Goal: Task Accomplishment & Management: Use online tool/utility

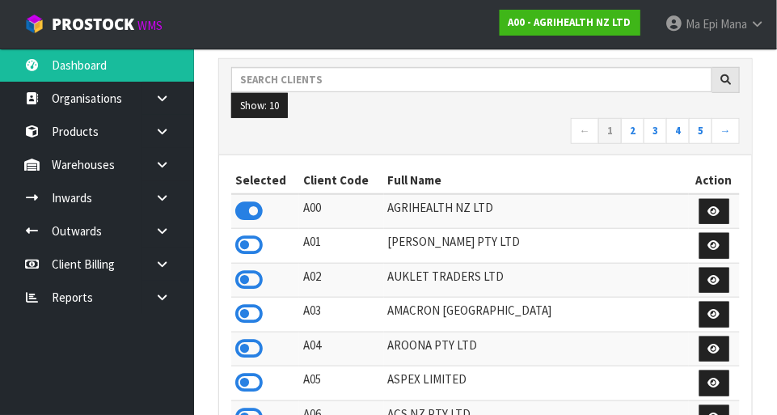
scroll to position [1277, 559]
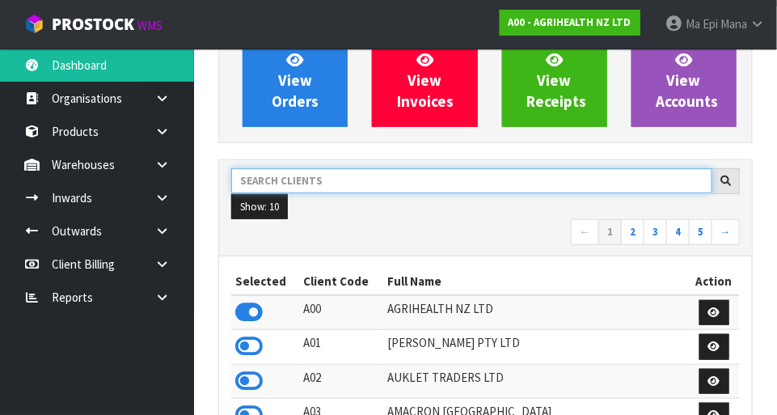
click at [535, 173] on input "text" at bounding box center [471, 180] width 481 height 25
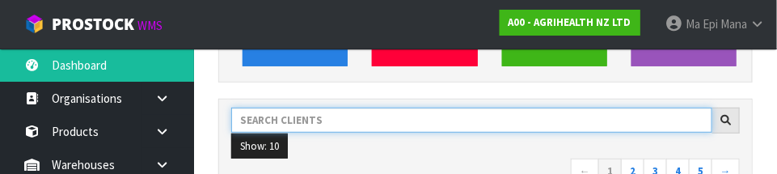
scroll to position [237, 0]
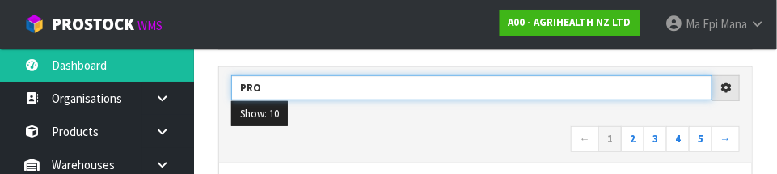
type input "PRO"
type input "PROTECT"
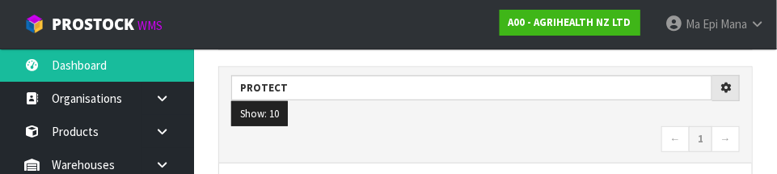
click at [504, 126] on nav "← 1 →" at bounding box center [485, 140] width 509 height 28
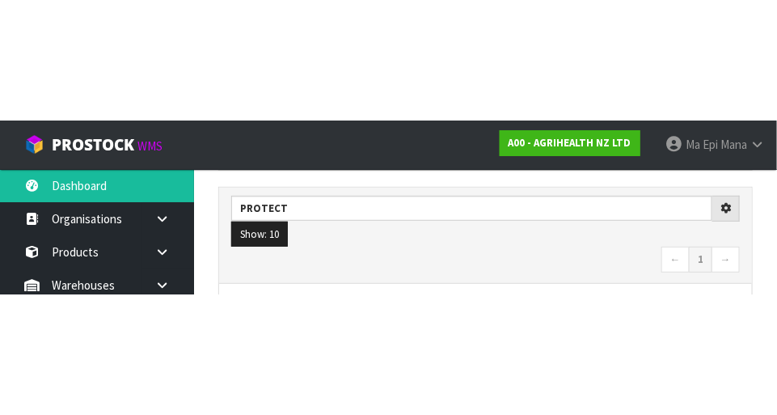
scroll to position [245, 0]
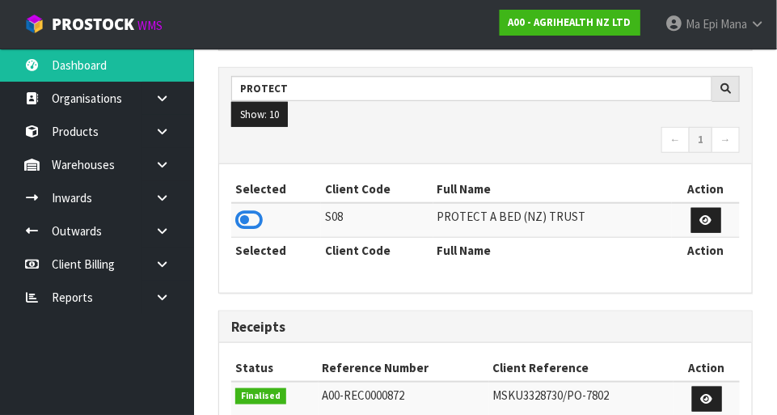
click at [242, 173] on icon at bounding box center [249, 220] width 28 height 24
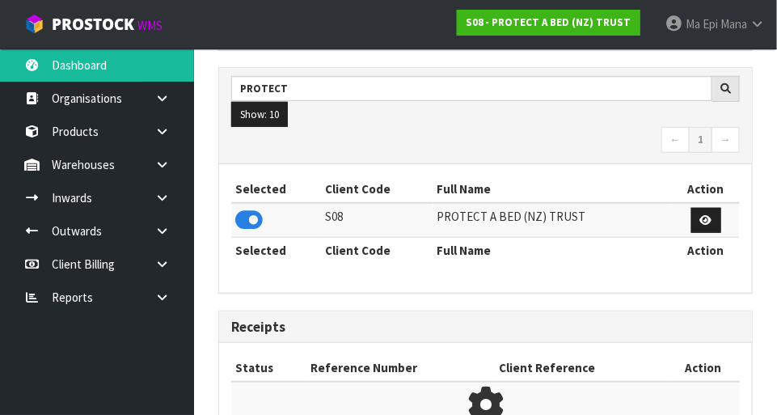
scroll to position [807955, 808457]
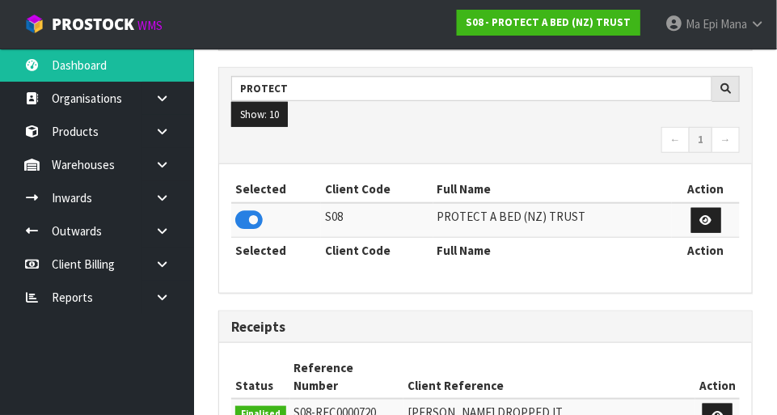
click at [160, 163] on icon at bounding box center [162, 165] width 15 height 12
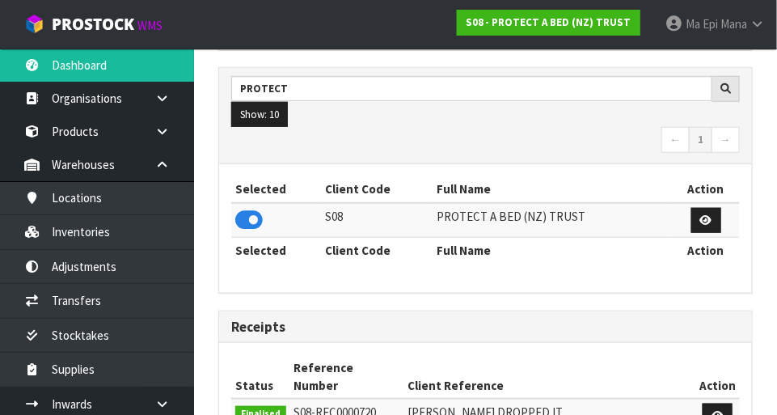
scroll to position [1277, 559]
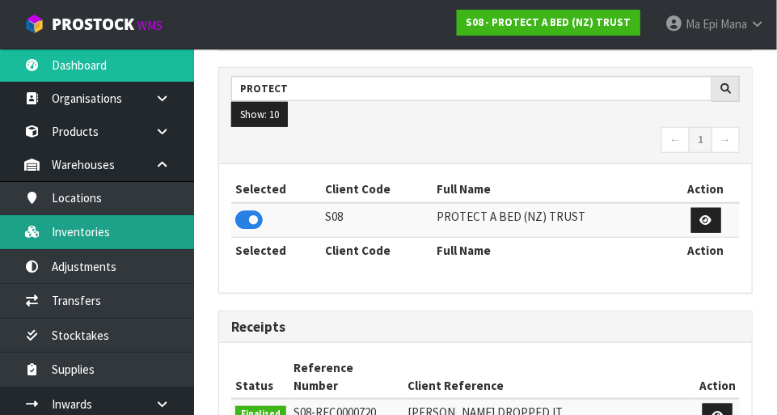
click at [74, 173] on link "Inventories" at bounding box center [97, 231] width 194 height 33
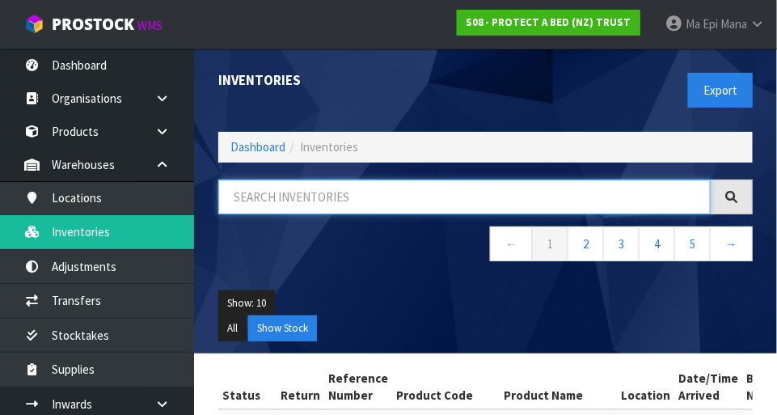
click at [268, 173] on input "text" at bounding box center [464, 197] width 493 height 35
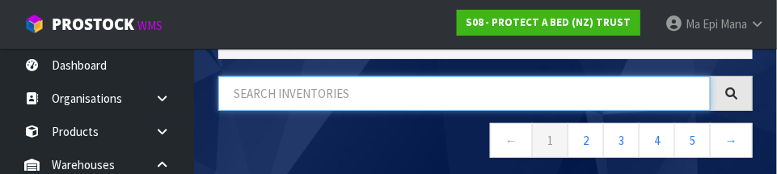
scroll to position [109, 0]
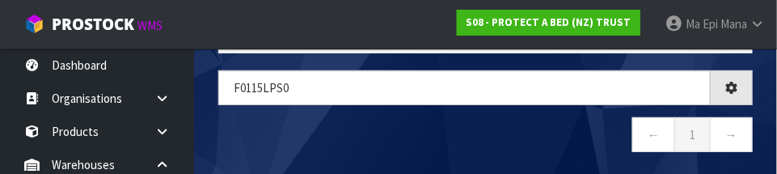
click at [523, 151] on nav "← 1 →" at bounding box center [485, 137] width 535 height 40
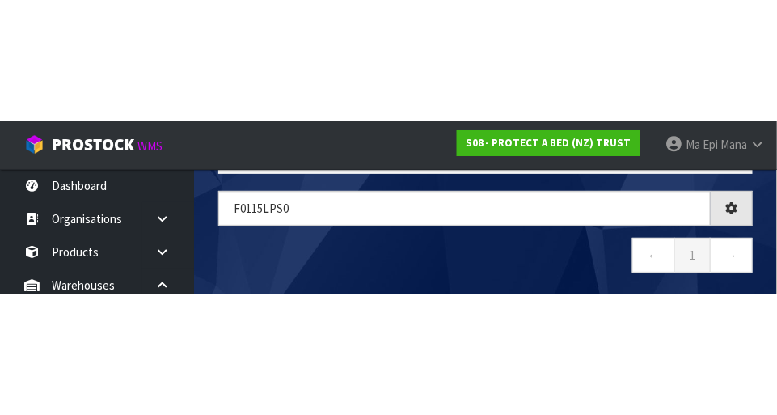
scroll to position [91, 0]
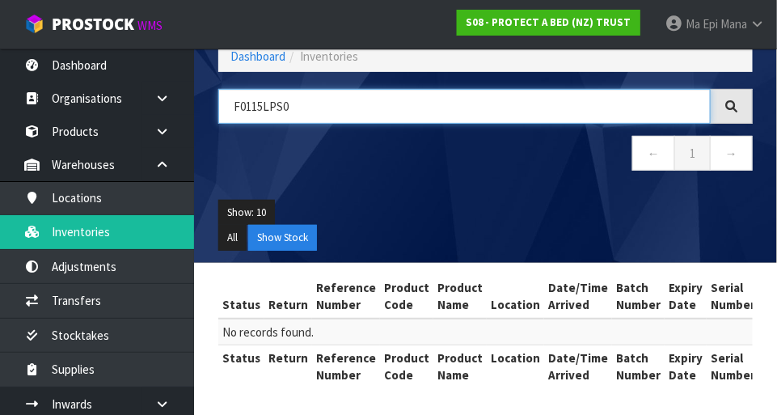
click at [506, 107] on input "F0115LPS0" at bounding box center [464, 106] width 493 height 35
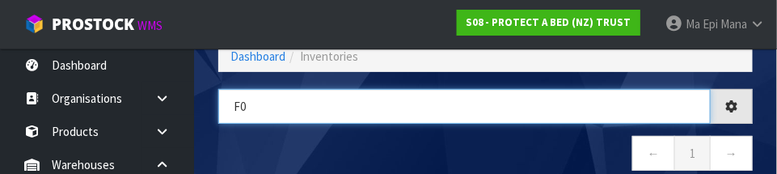
type input "F"
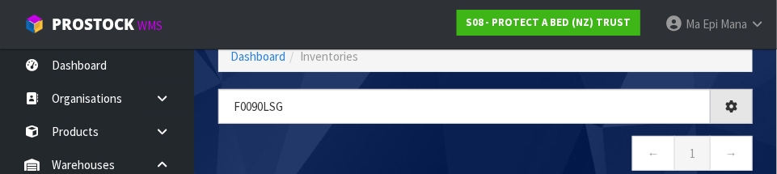
click at [453, 146] on nav "← 1 →" at bounding box center [485, 156] width 535 height 40
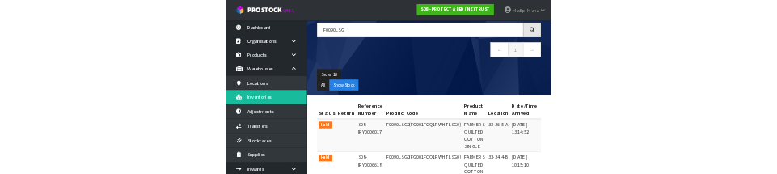
scroll to position [125, 0]
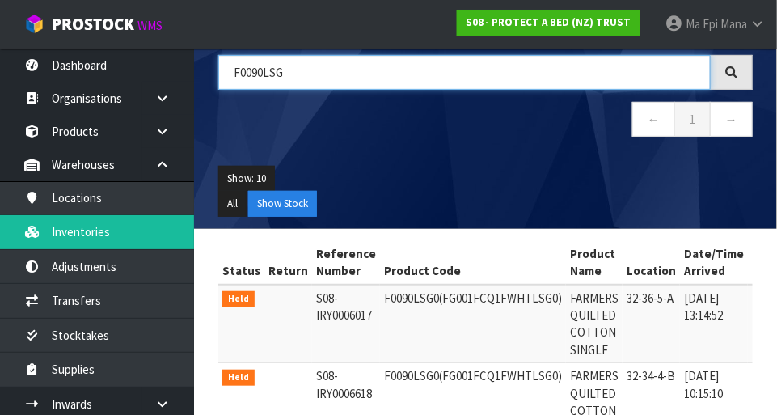
click at [593, 55] on input "F0090LSG" at bounding box center [464, 72] width 493 height 35
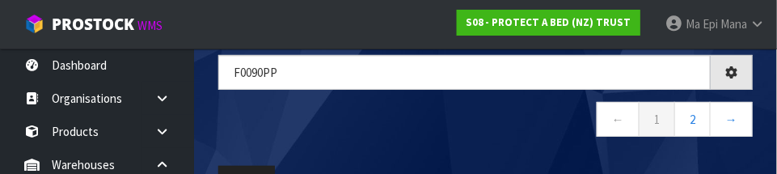
click at [527, 127] on nav "← 1 2 →" at bounding box center [485, 122] width 535 height 40
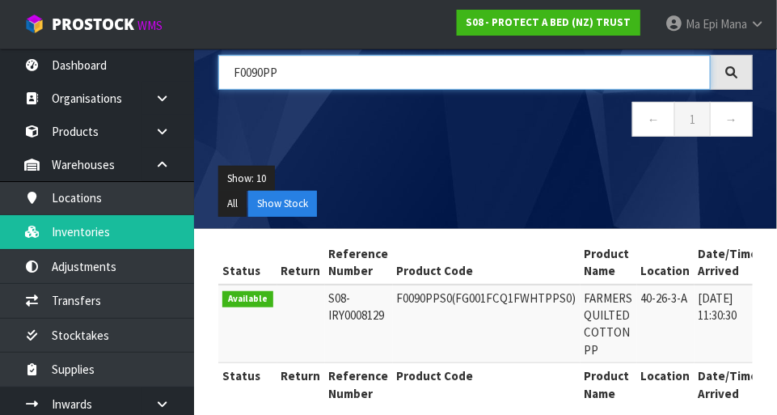
click at [581, 71] on input "F0090PP" at bounding box center [464, 72] width 493 height 35
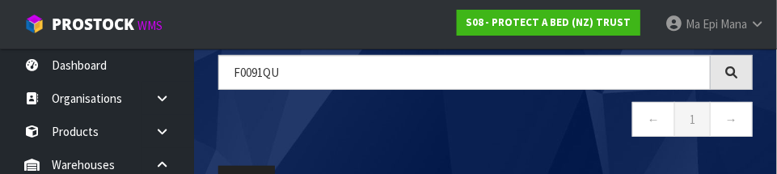
click at [525, 134] on nav "← 1 →" at bounding box center [485, 122] width 535 height 40
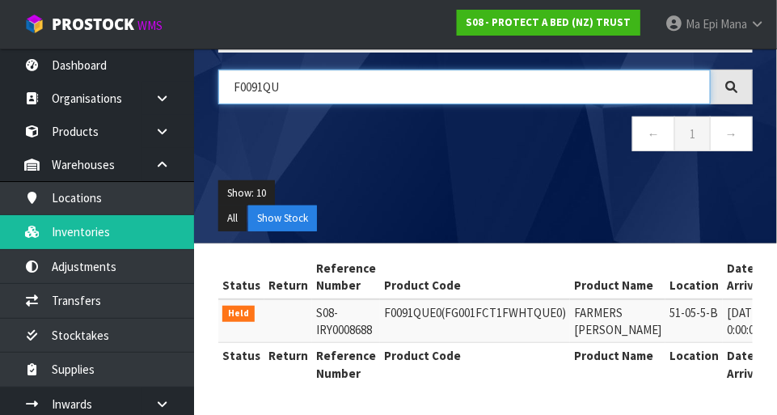
click at [307, 75] on input "F0091QU" at bounding box center [464, 87] width 493 height 35
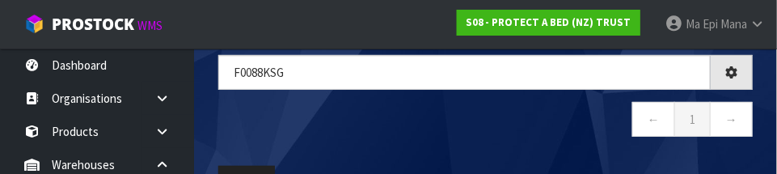
click at [515, 127] on nav "← 1 →" at bounding box center [485, 122] width 535 height 40
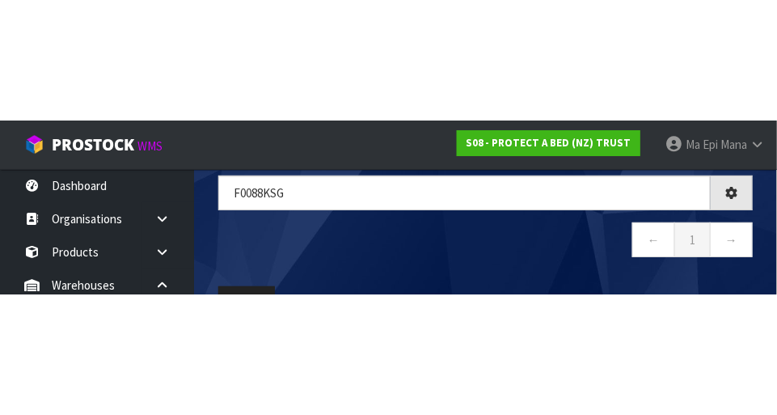
scroll to position [91, 0]
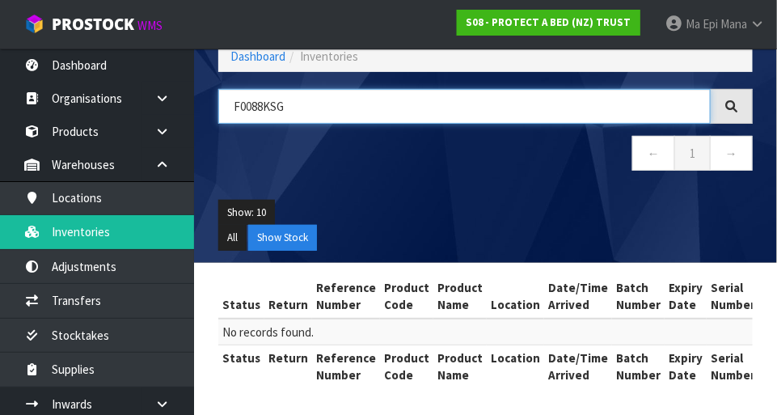
click at [532, 100] on input "F0088KSG" at bounding box center [464, 106] width 493 height 35
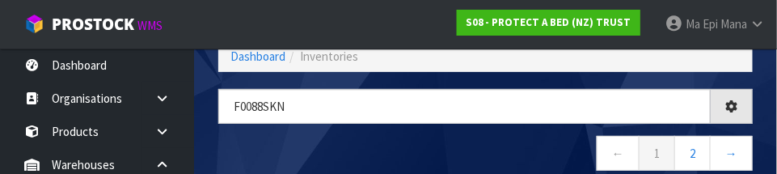
click at [505, 155] on nav "← 1 2 →" at bounding box center [485, 156] width 535 height 40
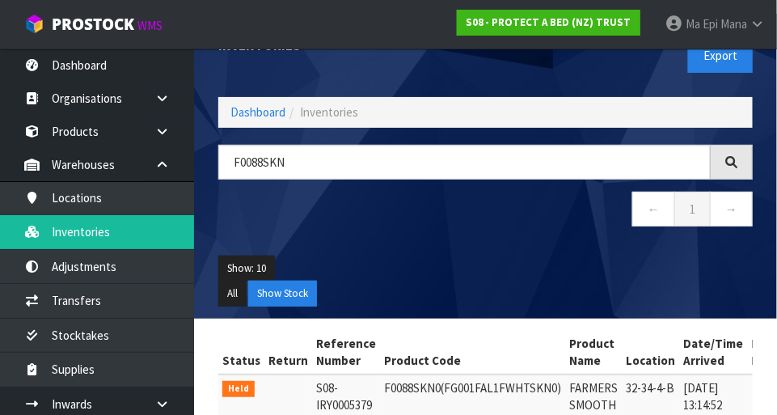
scroll to position [0, 0]
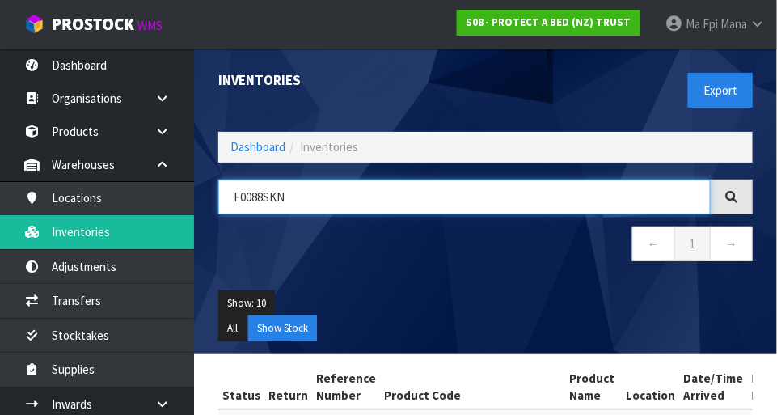
click at [536, 173] on input "F0088SKN" at bounding box center [464, 197] width 493 height 35
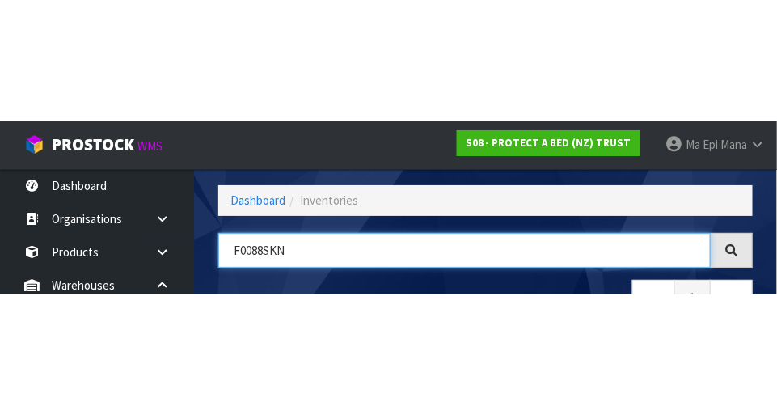
scroll to position [109, 0]
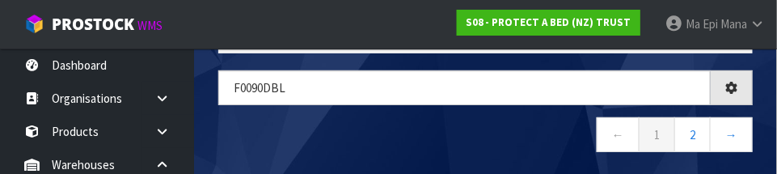
click at [504, 121] on nav "← 1 2 →" at bounding box center [485, 137] width 535 height 40
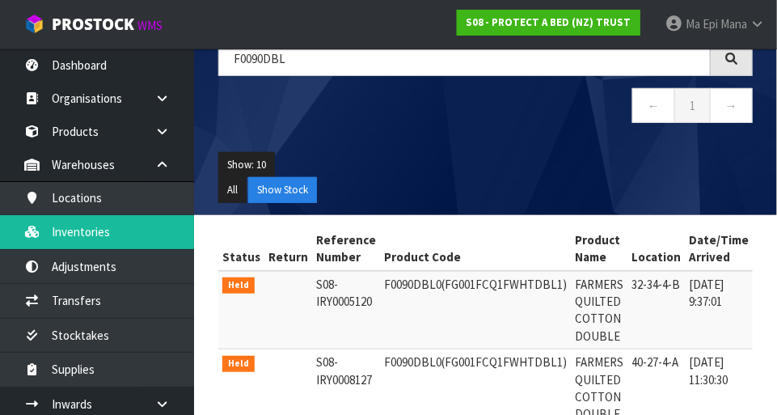
scroll to position [0, 0]
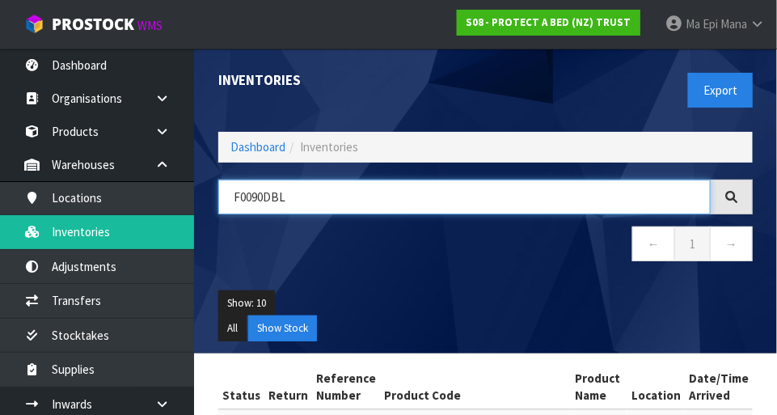
click at [385, 173] on input "F0090DBL" at bounding box center [464, 197] width 493 height 35
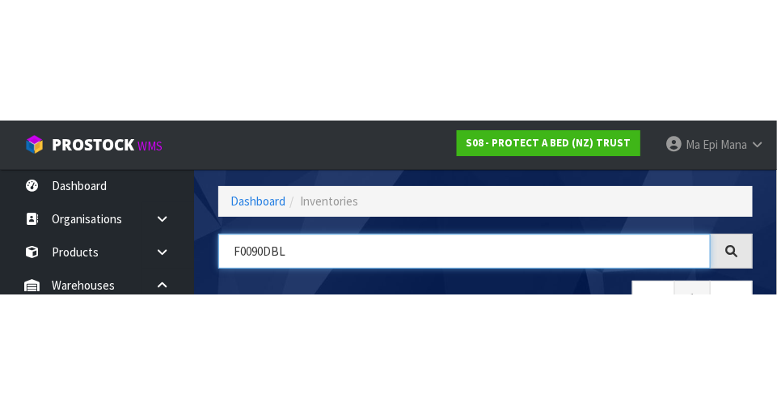
scroll to position [109, 0]
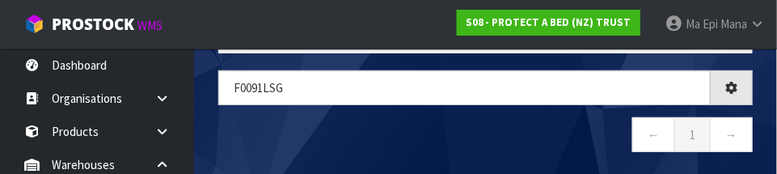
click at [481, 126] on nav "← 1 →" at bounding box center [485, 137] width 535 height 40
type input "F0091LSG"
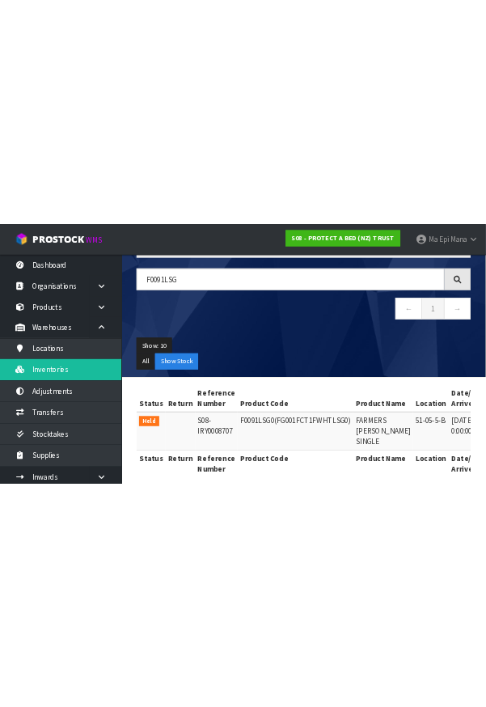
scroll to position [0, 0]
